Goal: Task Accomplishment & Management: Use online tool/utility

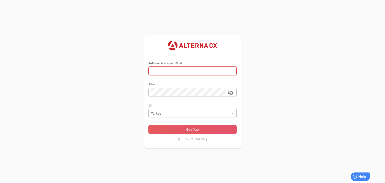
type input "******"
click at [181, 130] on span "Giriş Yap" at bounding box center [192, 129] width 80 height 7
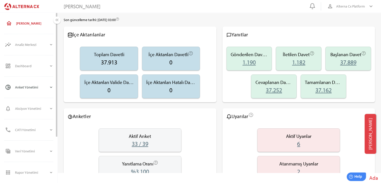
click at [47, 88] on div "Anket Yönetimi" at bounding box center [32, 87] width 34 height 12
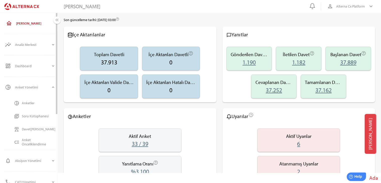
click at [25, 104] on div "Anketler" at bounding box center [39, 103] width 34 height 4
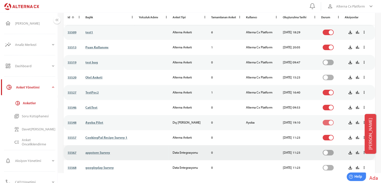
scroll to position [41, 0]
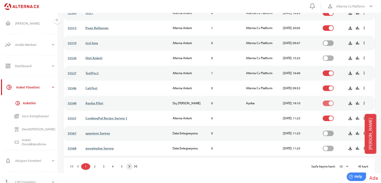
click at [129, 167] on icon "keyboard_arrow_right" at bounding box center [129, 166] width 5 height 5
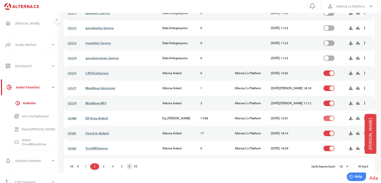
click at [128, 168] on icon "keyboard_arrow_right" at bounding box center [129, 166] width 5 height 5
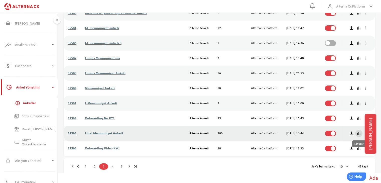
click at [360, 135] on icon "bar_chart" at bounding box center [359, 133] width 5 height 5
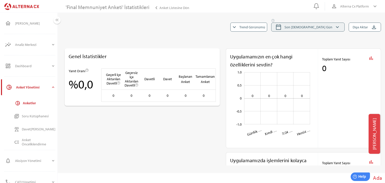
click at [338, 25] on icon "keyboard_arrow_down" at bounding box center [338, 27] width 6 height 6
select select "*"
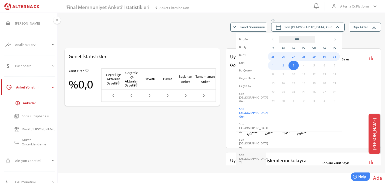
click at [250, 151] on li "Son [DEMOGRAPHIC_DATA] Yıl" at bounding box center [251, 158] width 30 height 15
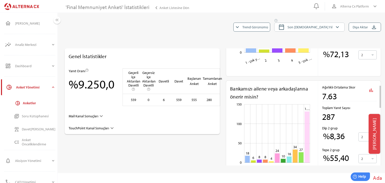
scroll to position [226, 0]
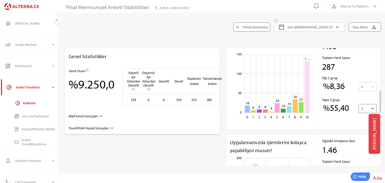
click at [374, 111] on div at bounding box center [372, 108] width 5 height 9
click at [370, 88] on div at bounding box center [372, 87] width 5 height 9
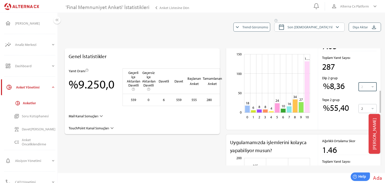
scroll to position [201, 0]
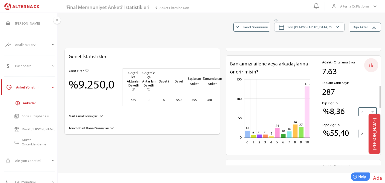
click at [373, 66] on icon "close" at bounding box center [371, 65] width 6 height 6
click at [373, 64] on icon "close" at bounding box center [371, 65] width 6 height 6
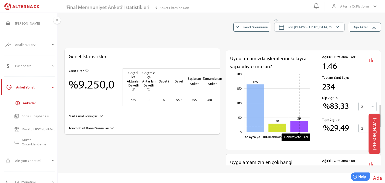
scroll to position [301, 0]
